Goal: Check status

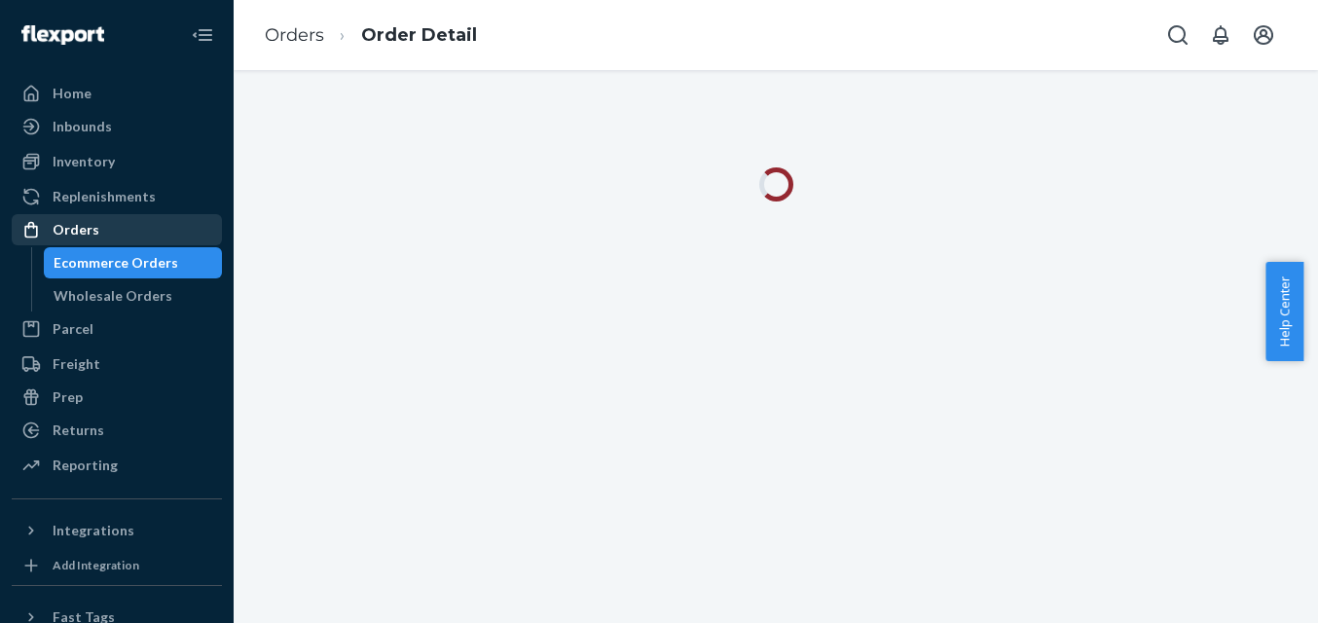
click at [111, 231] on div "Orders" at bounding box center [117, 229] width 206 height 27
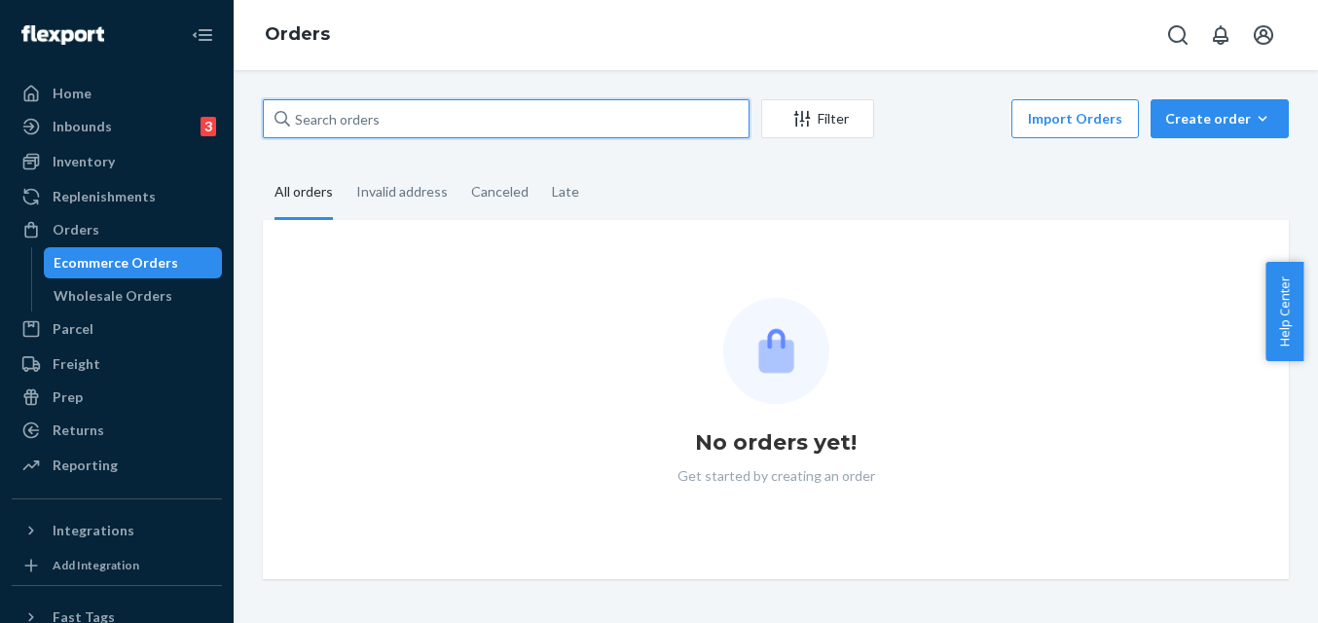
click at [379, 128] on input "text" at bounding box center [506, 118] width 487 height 39
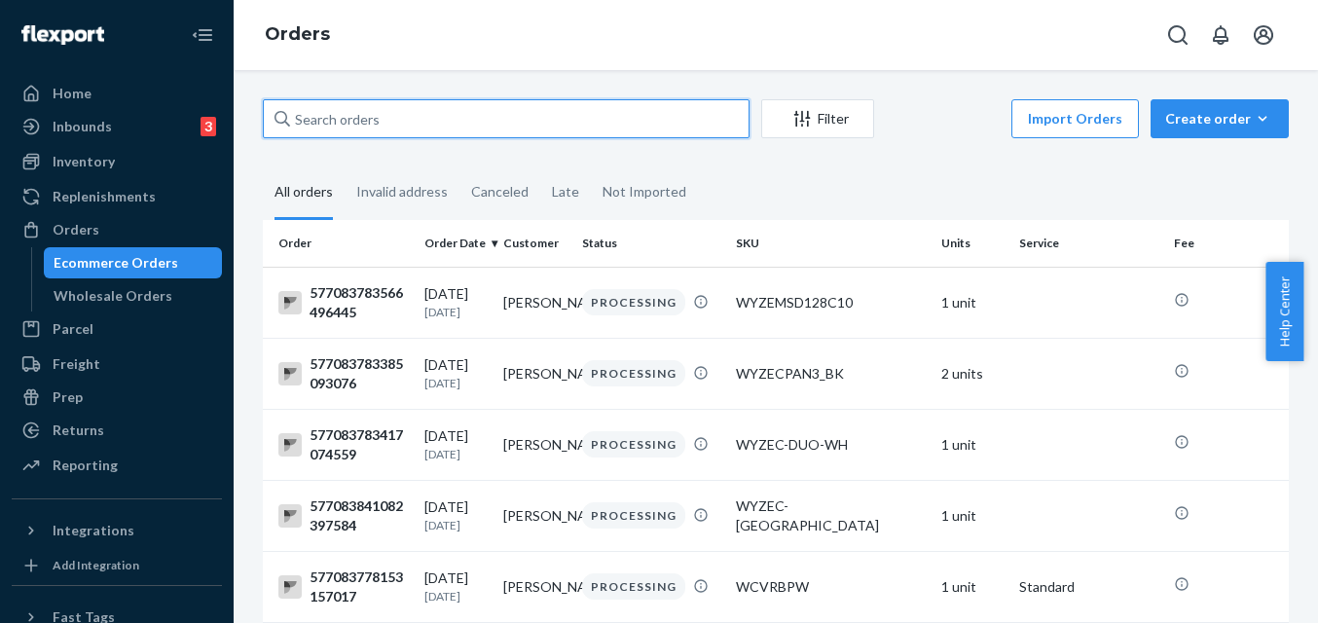
paste input "US-8090674"
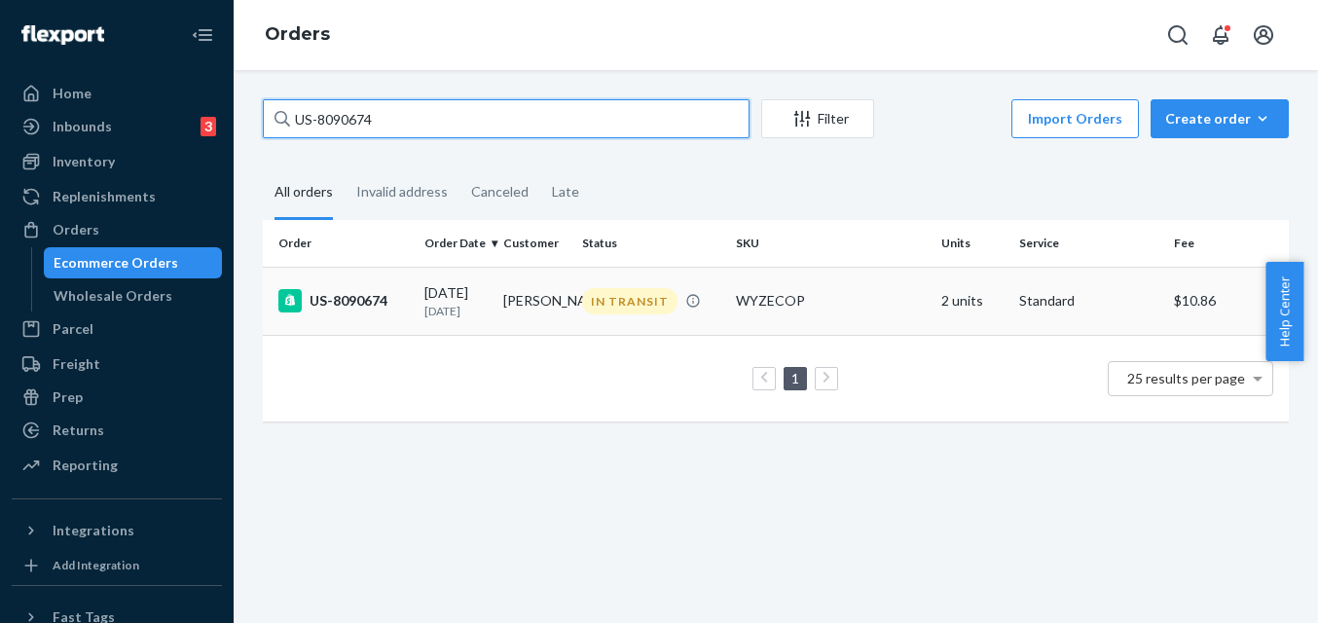
type input "US-8090674"
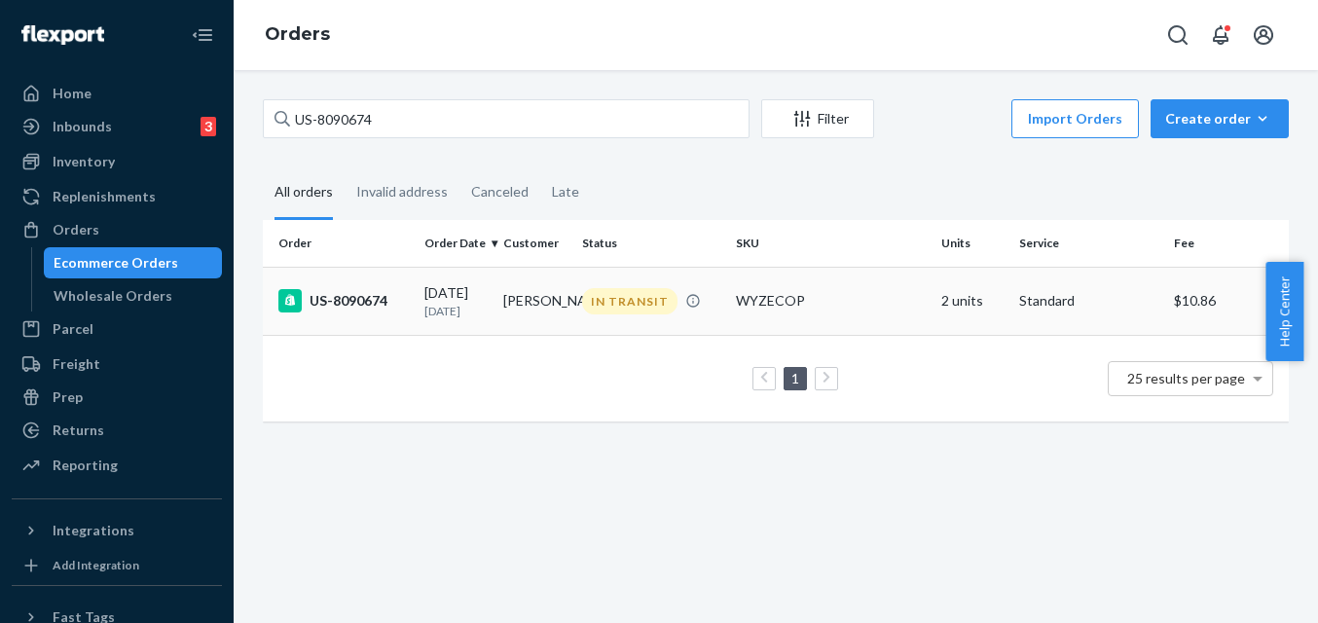
click at [334, 310] on div "US-8090674" at bounding box center [343, 300] width 130 height 23
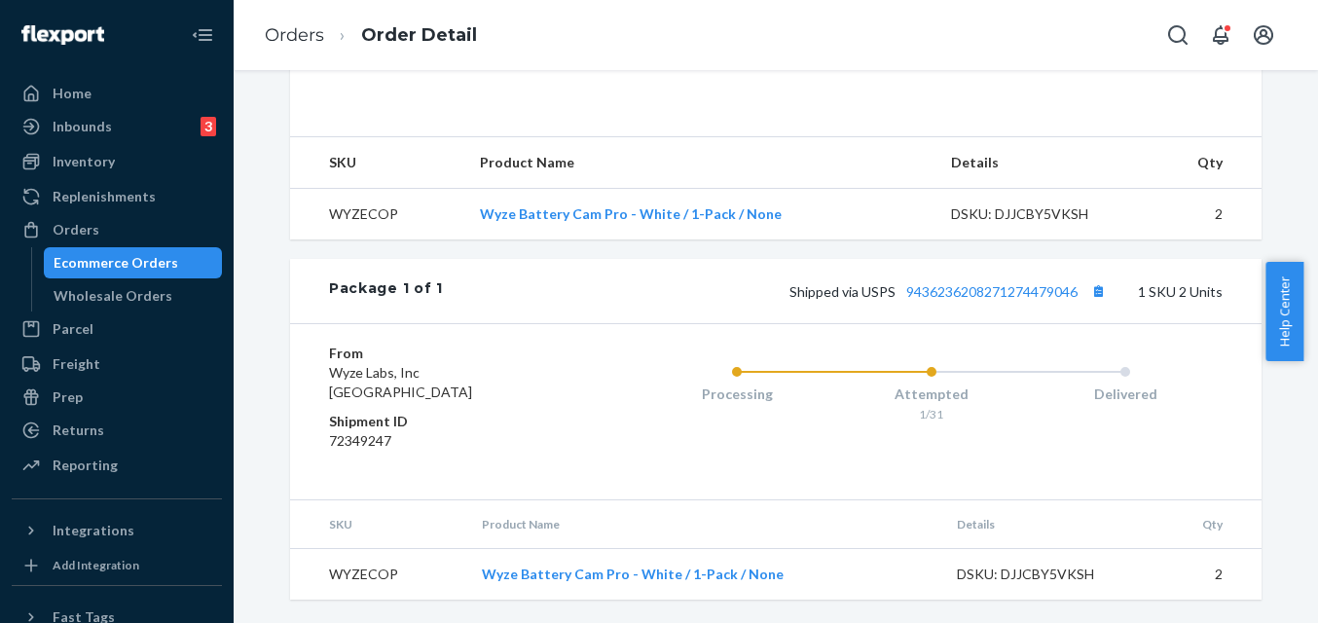
scroll to position [679, 0]
click at [955, 290] on link "9436236208271274479046" at bounding box center [991, 291] width 171 height 17
